Goal: Contribute content: Add original content to the website for others to see

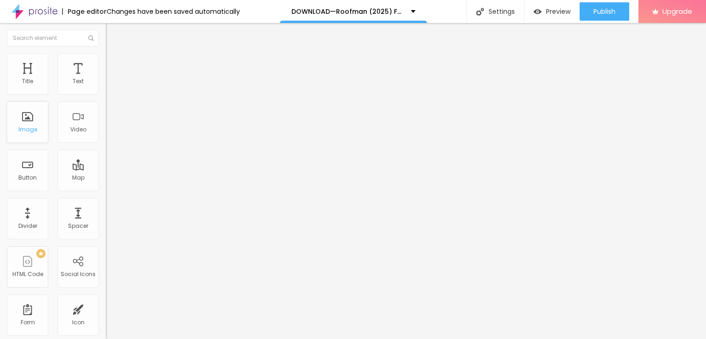
click at [29, 129] on div "Image" at bounding box center [27, 129] width 19 height 6
click at [106, 79] on span "Add image" at bounding box center [125, 75] width 38 height 8
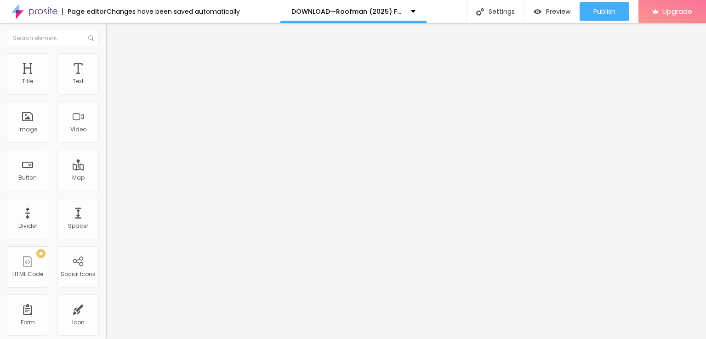
click at [106, 39] on button "Edit Image" at bounding box center [159, 33] width 106 height 21
click at [106, 86] on input "Click me" at bounding box center [161, 81] width 110 height 9
paste input "LICK HERE ▶️ Roofman [2025] ]"
type input "CLICK HERE ▶️ Roofman [2025] ]"
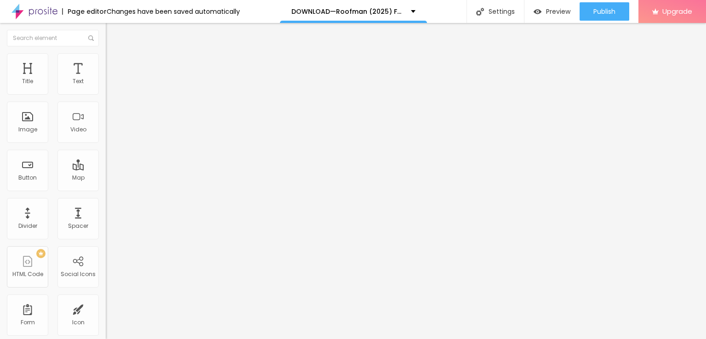
scroll to position [0, 0]
click at [106, 189] on input "https://" at bounding box center [161, 184] width 110 height 9
paste input "[DOMAIN_NAME]/en/movie/1242419/pro"
type input "[URL][DOMAIN_NAME]"
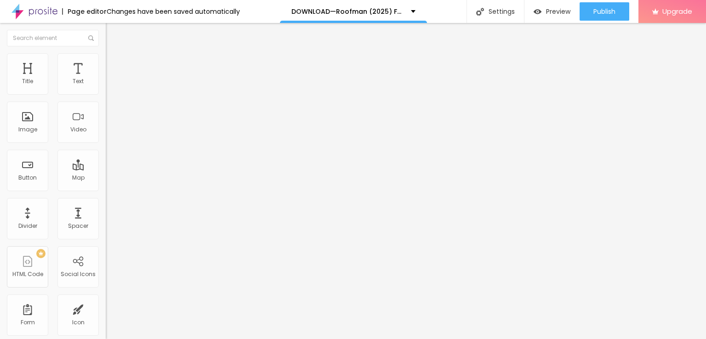
scroll to position [0, 0]
click at [106, 110] on img at bounding box center [109, 106] width 6 height 6
click at [106, 35] on button "Edit Section" at bounding box center [159, 33] width 106 height 21
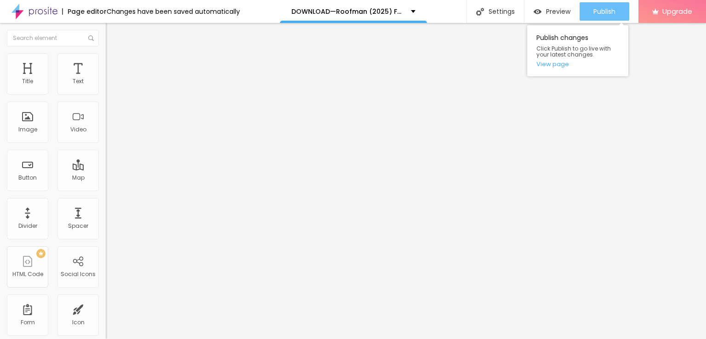
click at [604, 19] on div "Publish" at bounding box center [604, 11] width 22 height 18
click at [562, 64] on link "View page" at bounding box center [577, 64] width 83 height 6
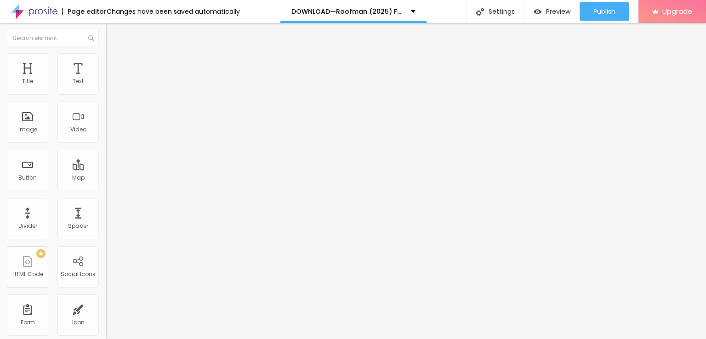
click at [36, 15] on img at bounding box center [34, 11] width 46 height 23
